Goal: Task Accomplishment & Management: Complete application form

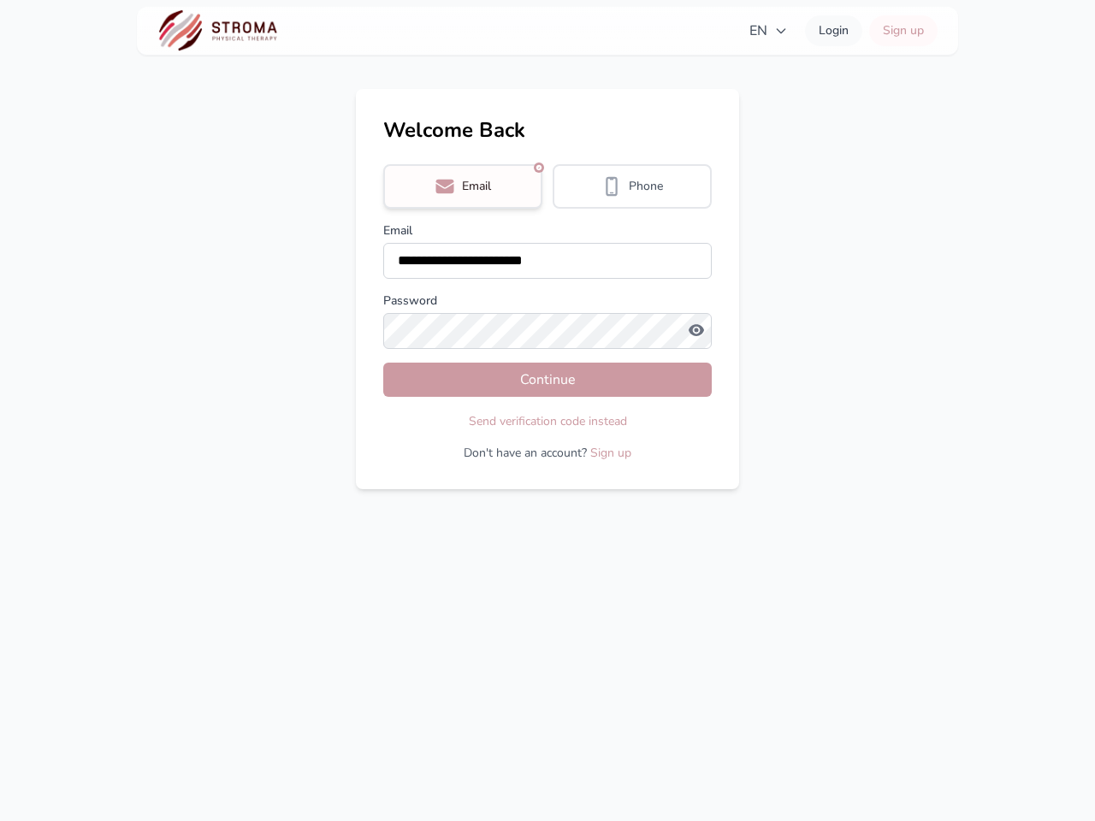
click at [548, 411] on div "Send verification code instead" at bounding box center [547, 421] width 329 height 21
click at [768, 31] on span "EN" at bounding box center [768, 31] width 38 height 21
click at [463, 187] on div "**********" at bounding box center [547, 410] width 1095 height 821
click at [632, 187] on span "Phone" at bounding box center [646, 186] width 34 height 17
